Goal: Entertainment & Leisure: Consume media (video, audio)

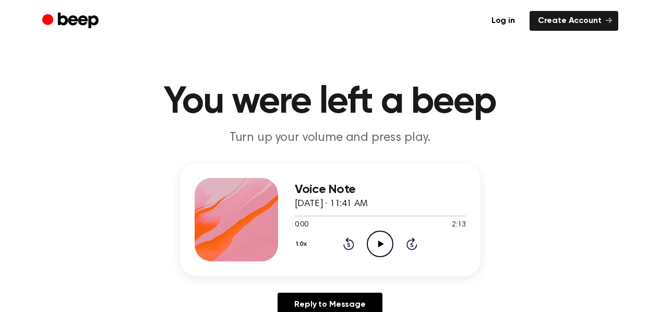
click at [383, 244] on icon at bounding box center [381, 244] width 6 height 7
click at [380, 245] on icon at bounding box center [381, 244] width 6 height 7
click at [375, 245] on icon "Play Audio" at bounding box center [380, 244] width 27 height 27
click at [375, 244] on icon "Pause Audio" at bounding box center [380, 244] width 27 height 27
click at [348, 243] on icon "Rewind 5 seconds" at bounding box center [348, 244] width 11 height 14
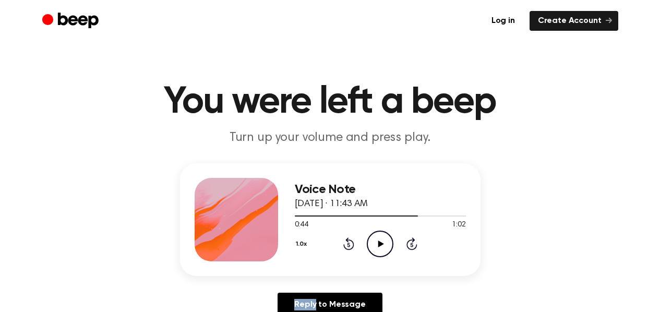
click at [348, 243] on icon "Rewind 5 seconds" at bounding box center [348, 244] width 11 height 14
click at [347, 243] on icon "Rewind 5 seconds" at bounding box center [348, 244] width 11 height 14
click at [378, 245] on icon "Play Audio" at bounding box center [380, 244] width 27 height 27
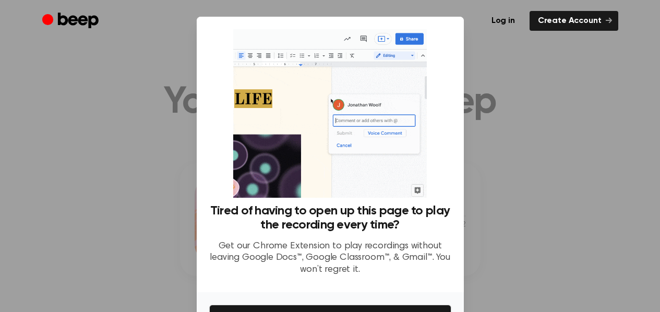
click at [531, 85] on div at bounding box center [330, 156] width 660 height 312
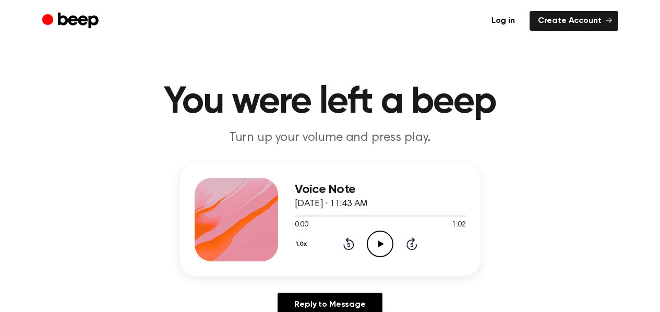
click at [379, 246] on icon "Play Audio" at bounding box center [380, 244] width 27 height 27
